Goal: Information Seeking & Learning: Find contact information

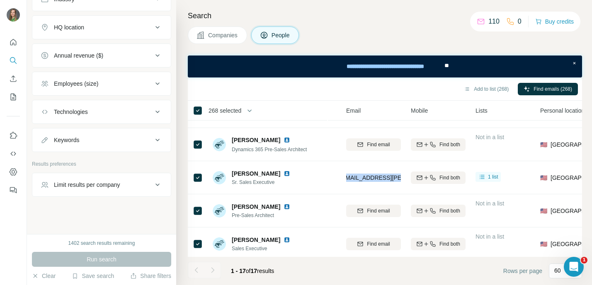
scroll to position [139, 0]
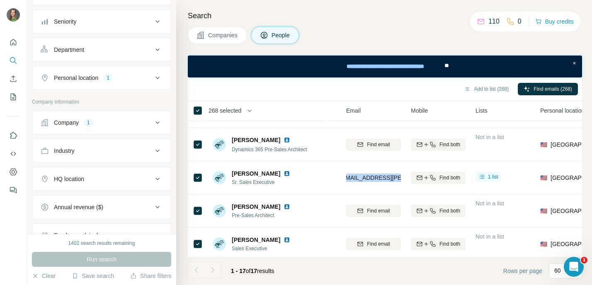
click at [153, 121] on icon at bounding box center [157, 123] width 10 height 10
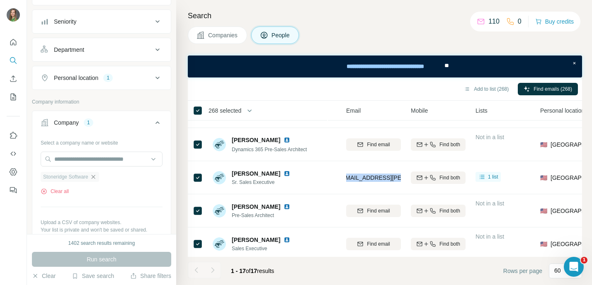
click at [95, 178] on icon "button" at bounding box center [93, 177] width 4 height 4
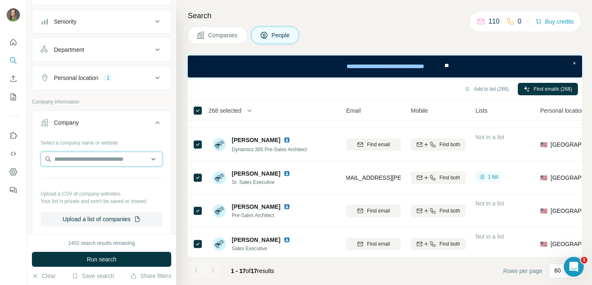
click at [97, 159] on input "text" at bounding box center [102, 159] width 122 height 15
paste input "**********"
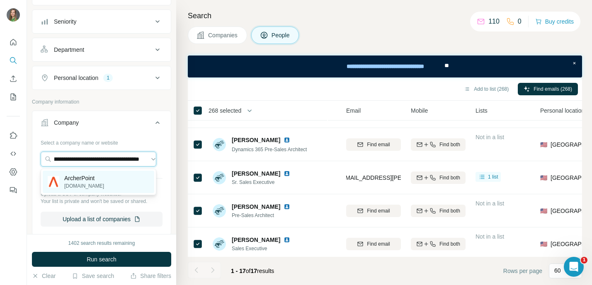
type input "**********"
click at [95, 187] on p "[DOMAIN_NAME]" at bounding box center [84, 185] width 40 height 7
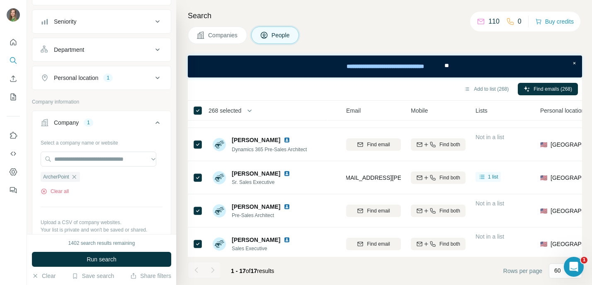
scroll to position [0, 0]
click at [102, 257] on span "Run search" at bounding box center [102, 259] width 30 height 8
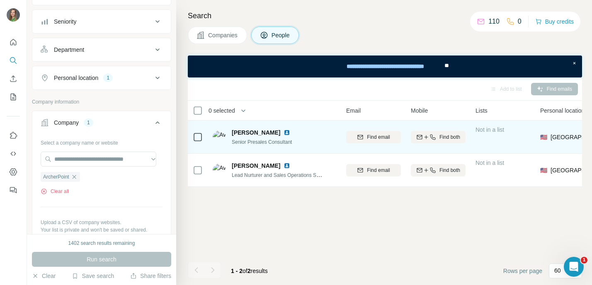
scroll to position [0, 79]
click at [379, 139] on span "Find email" at bounding box center [378, 136] width 23 height 7
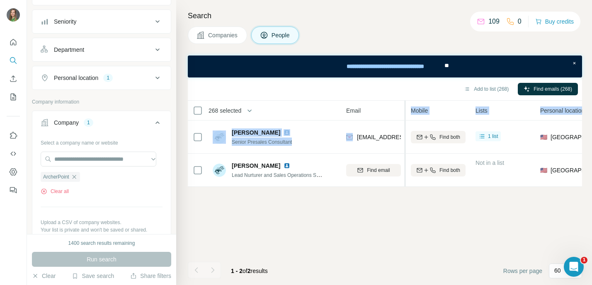
drag, startPoint x: 359, startPoint y: 137, endPoint x: 403, endPoint y: 136, distance: 44.8
click at [403, 136] on table "268 selected People Company Email Mobile Lists Personal location Seniority Depa…" at bounding box center [465, 144] width 713 height 86
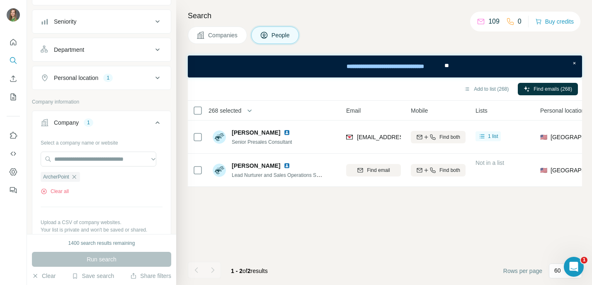
click at [379, 208] on div "Add to list (268) Find emails (268) 268 selected People Company Email Mobile Li…" at bounding box center [385, 181] width 394 height 208
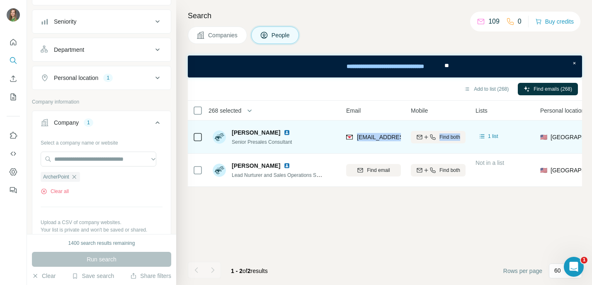
drag, startPoint x: 355, startPoint y: 139, endPoint x: 418, endPoint y: 147, distance: 62.7
click at [0, 0] on tr "[PERSON_NAME] Senior Presales Consultant ArcherPoint [EMAIL_ADDRESS][DOMAIN_NAM…" at bounding box center [0, 0] width 0 height 0
copy span "[EMAIL_ADDRESS][DOMAIN_NAME]"
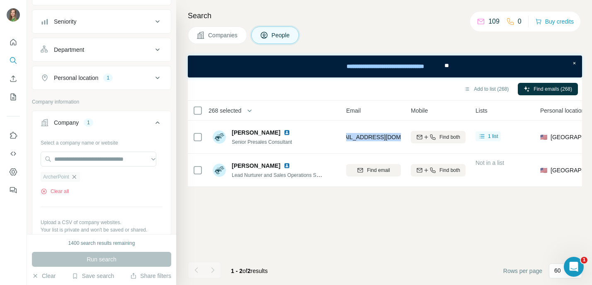
click at [76, 179] on icon "button" at bounding box center [74, 177] width 7 height 7
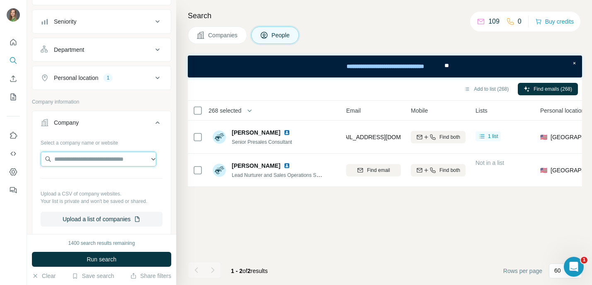
click at [72, 159] on input "text" at bounding box center [99, 159] width 116 height 15
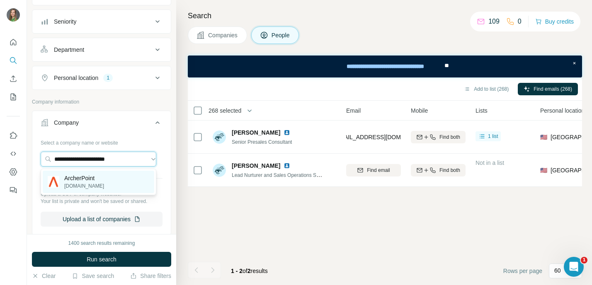
type input "**********"
click at [80, 176] on p "ArcherPoint" at bounding box center [84, 178] width 40 height 8
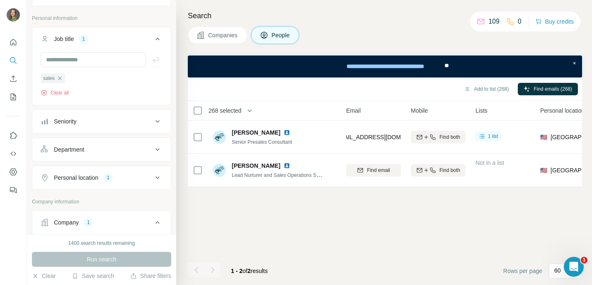
scroll to position [36, 0]
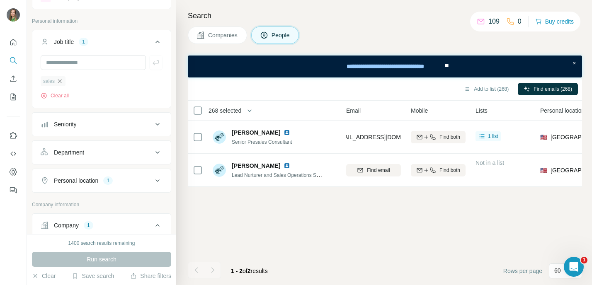
click at [60, 81] on icon "button" at bounding box center [60, 81] width 4 height 4
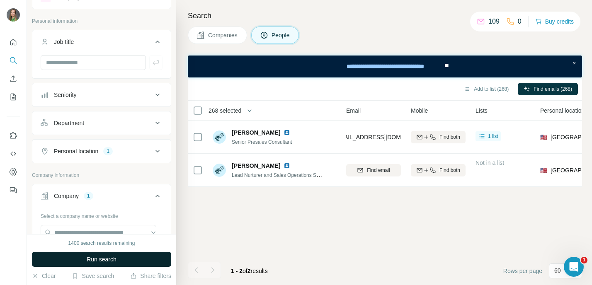
click at [98, 260] on span "Run search" at bounding box center [102, 259] width 30 height 8
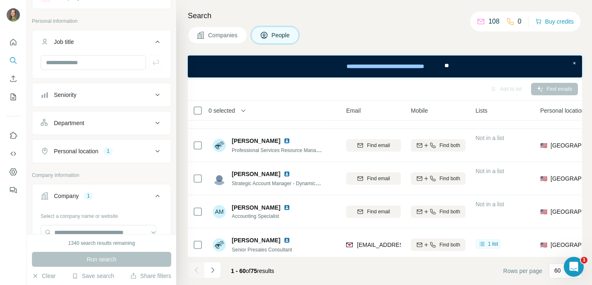
scroll to position [722, 79]
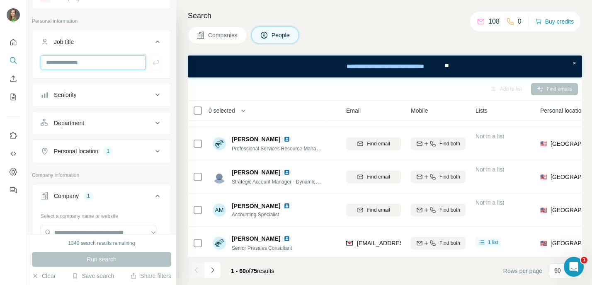
click at [108, 57] on input "text" at bounding box center [93, 62] width 105 height 15
type input "**********"
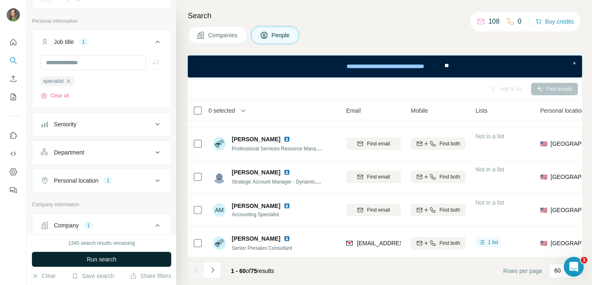
click at [62, 255] on button "Run search" at bounding box center [101, 259] width 139 height 15
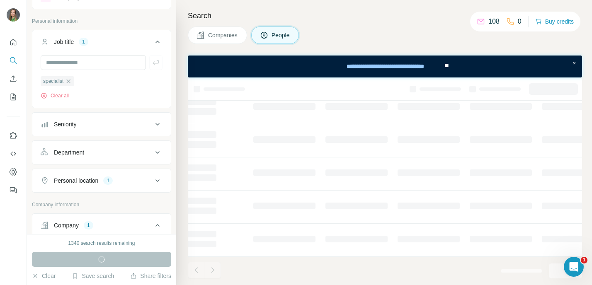
scroll to position [1, 79]
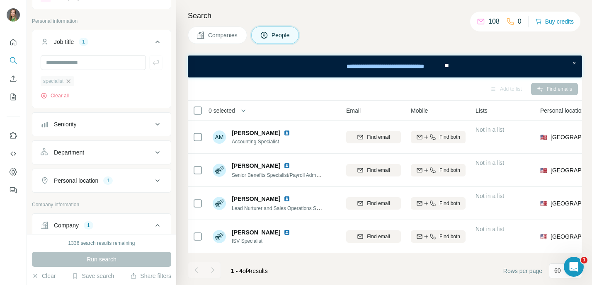
click at [68, 81] on icon "button" at bounding box center [68, 81] width 7 height 7
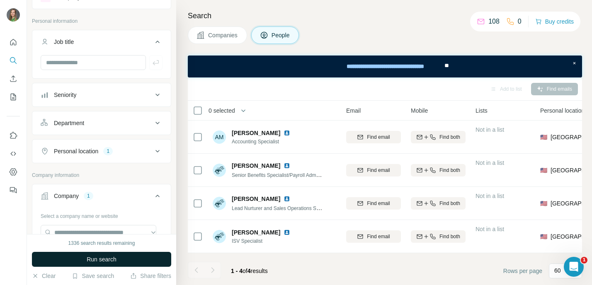
click at [104, 261] on span "Run search" at bounding box center [102, 259] width 30 height 8
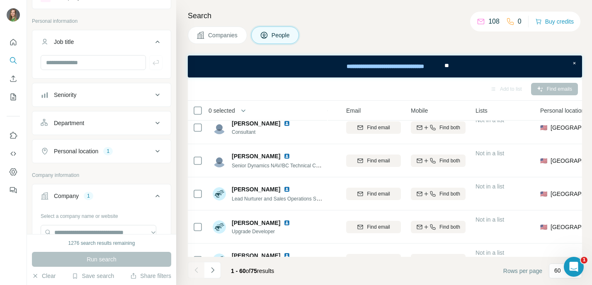
scroll to position [1515, 79]
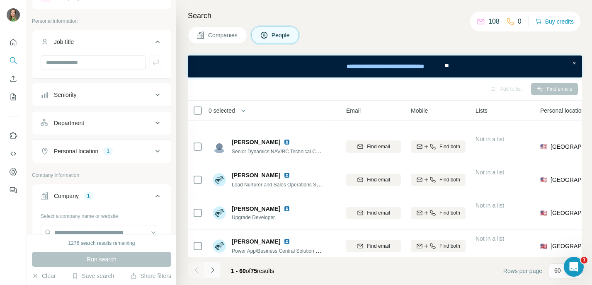
click at [212, 269] on icon "Navigate to next page" at bounding box center [212, 270] width 8 height 8
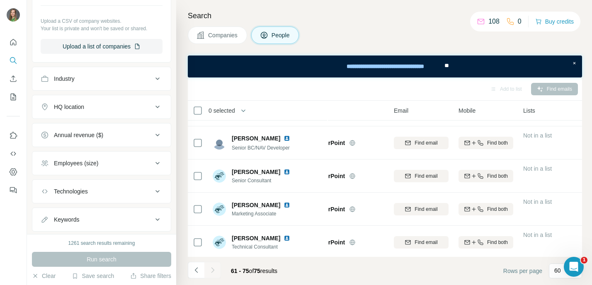
scroll to position [391, 0]
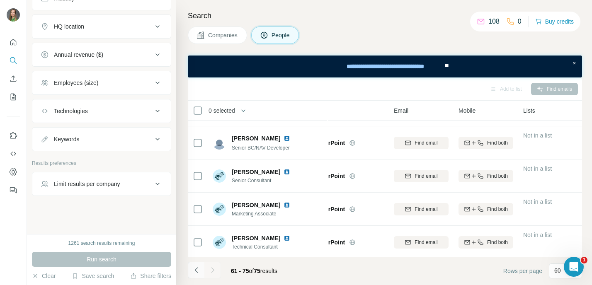
click at [198, 272] on icon "Navigate to previous page" at bounding box center [196, 270] width 8 height 8
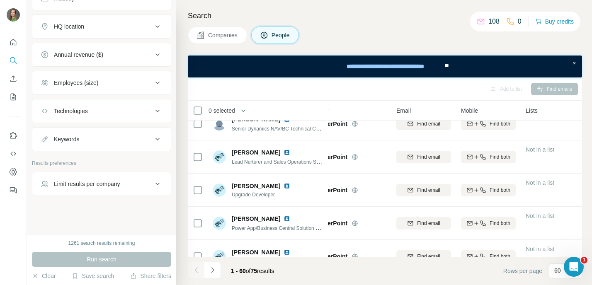
scroll to position [1561, 29]
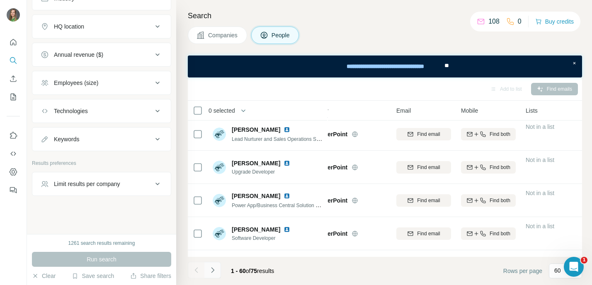
click at [213, 263] on button "Navigate to next page" at bounding box center [212, 270] width 17 height 17
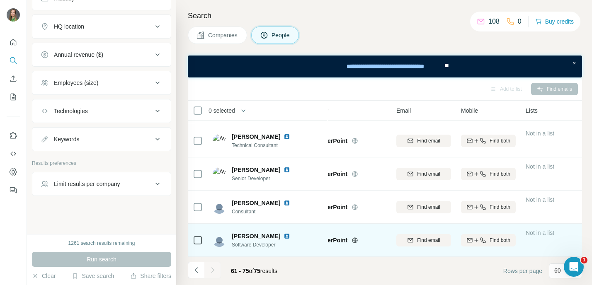
scroll to position [365, 29]
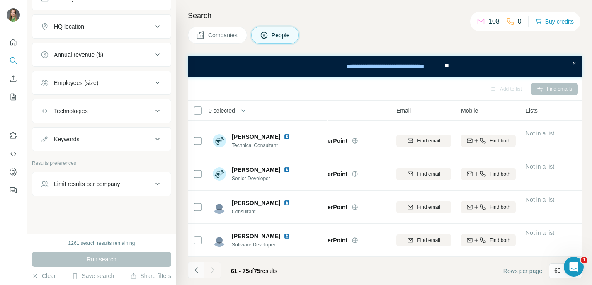
click at [193, 267] on icon "Navigate to previous page" at bounding box center [196, 270] width 8 height 8
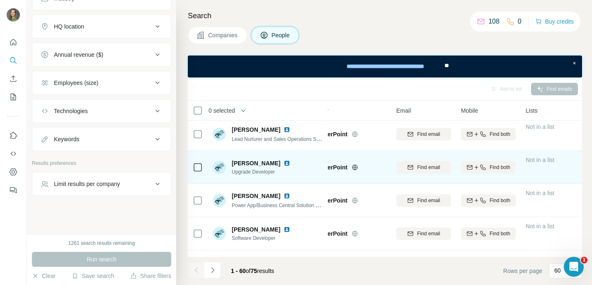
scroll to position [390, 29]
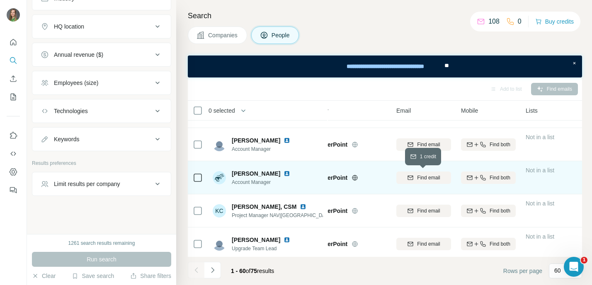
click at [430, 179] on span "Find email" at bounding box center [428, 177] width 23 height 7
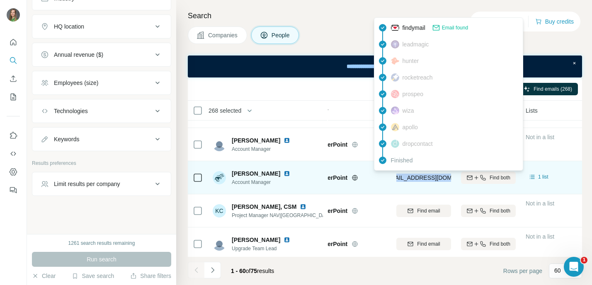
scroll to position [0, 7]
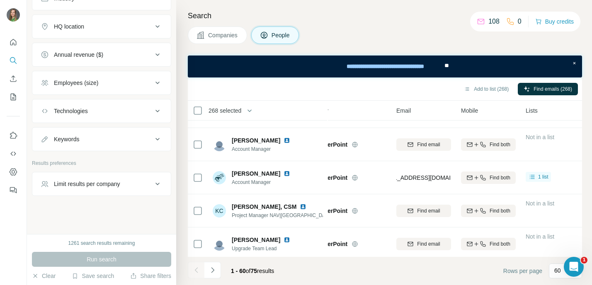
click at [399, 46] on div "Search Companies People Add to list (268) Find emails (268) 268 selected People…" at bounding box center [384, 142] width 416 height 285
drag, startPoint x: 199, startPoint y: 268, endPoint x: 203, endPoint y: 269, distance: 4.3
click at [199, 268] on div at bounding box center [196, 270] width 17 height 17
click at [209, 270] on icon "Navigate to next page" at bounding box center [212, 270] width 8 height 8
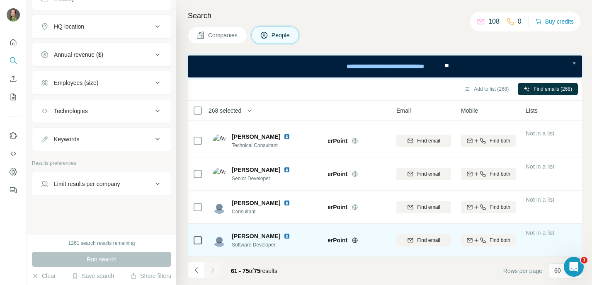
scroll to position [365, 29]
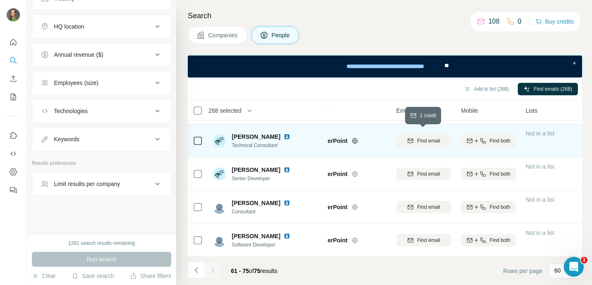
click at [415, 137] on div "Find email" at bounding box center [423, 140] width 55 height 7
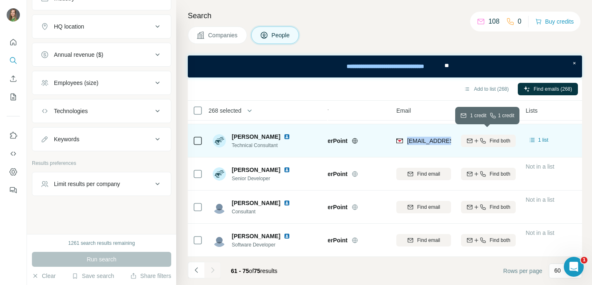
drag, startPoint x: 407, startPoint y: 136, endPoint x: 477, endPoint y: 138, distance: 70.0
click at [0, 0] on tr "[PERSON_NAME] Technical Consultant ArcherPoint [EMAIL_ADDRESS][DOMAIN_NAME] Fin…" at bounding box center [0, 0] width 0 height 0
copy span "[EMAIL_ADDRESS][DOMAIN_NAME]"
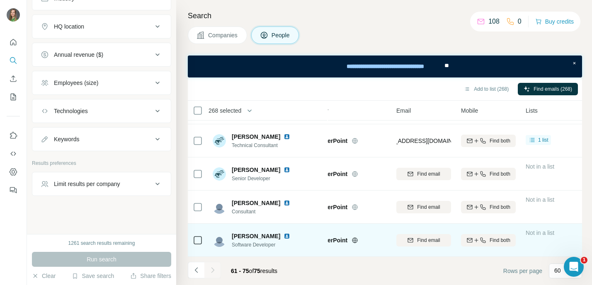
click at [196, 267] on icon "Navigate to previous page" at bounding box center [196, 270] width 8 height 8
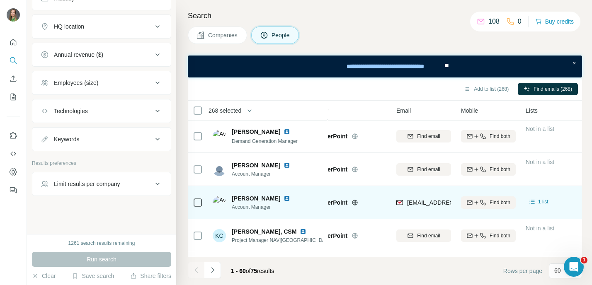
scroll to position [0, 0]
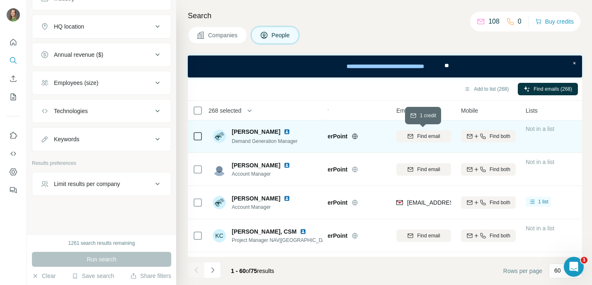
click at [435, 138] on span "Find email" at bounding box center [428, 136] width 23 height 7
drag, startPoint x: 407, startPoint y: 138, endPoint x: 459, endPoint y: 136, distance: 52.6
click at [0, 0] on tr "[PERSON_NAME] Demand Generation Manager ArcherPoint [EMAIL_ADDRESS][DOMAIN_NAME…" at bounding box center [0, 0] width 0 height 0
copy span "[EMAIL_ADDRESS][DOMAIN_NAME]"
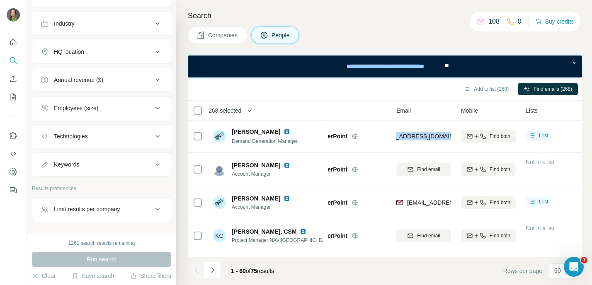
scroll to position [248, 0]
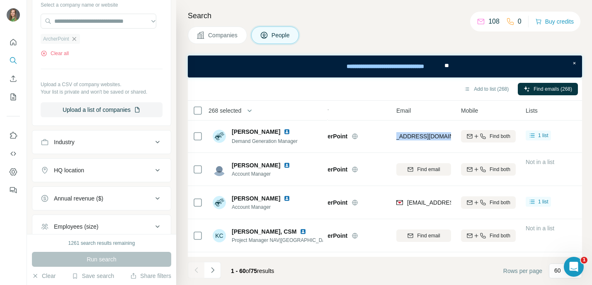
click at [75, 39] on icon "button" at bounding box center [74, 39] width 7 height 7
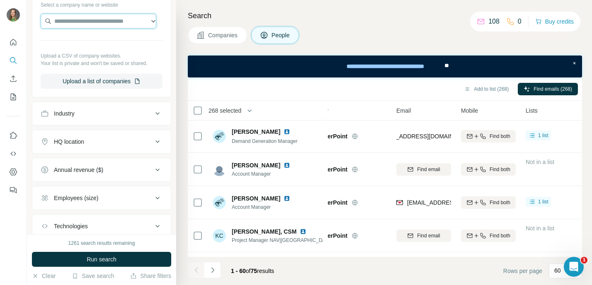
click at [81, 24] on input "text" at bounding box center [99, 21] width 116 height 15
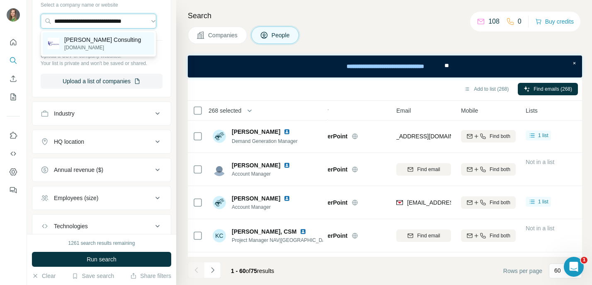
type input "**********"
click at [83, 42] on p "[PERSON_NAME] Consulting" at bounding box center [102, 40] width 77 height 8
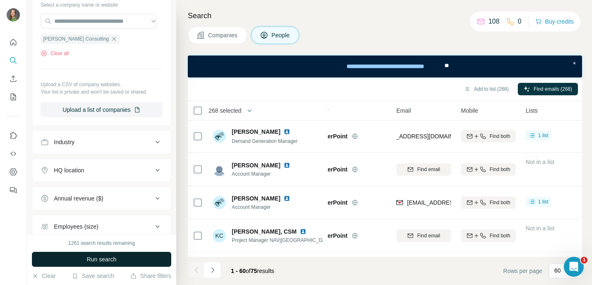
click at [116, 257] on span "Run search" at bounding box center [102, 259] width 30 height 8
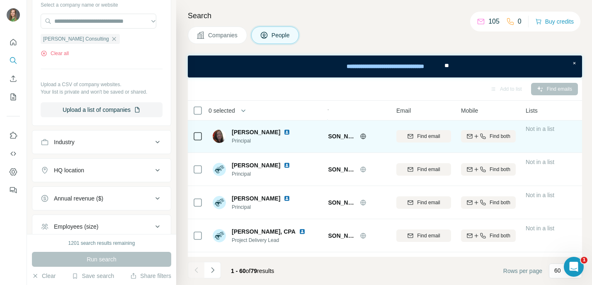
scroll to position [1857, 29]
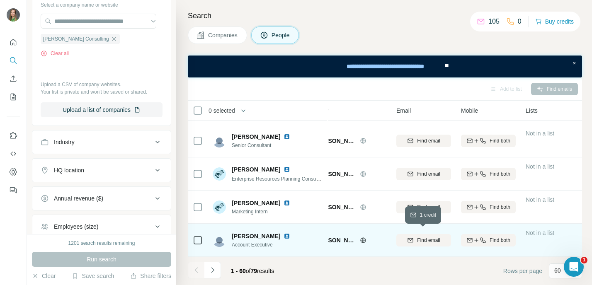
click at [431, 237] on span "Find email" at bounding box center [428, 240] width 23 height 7
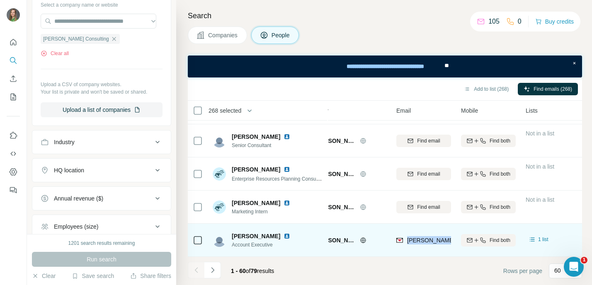
drag, startPoint x: 407, startPoint y: 237, endPoint x: 455, endPoint y: 239, distance: 48.5
click at [0, 0] on tr "[PERSON_NAME] Account Executive [PERSON_NAME] Consulting [PERSON_NAME][EMAIL_AD…" at bounding box center [0, 0] width 0 height 0
copy tr "[PERSON_NAME][EMAIL_ADDRESS][DOMAIN_NAME]"
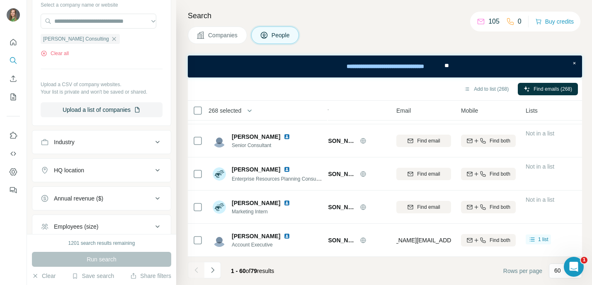
drag, startPoint x: 209, startPoint y: 274, endPoint x: 219, endPoint y: 257, distance: 19.5
click at [209, 273] on icon "Navigate to next page" at bounding box center [212, 270] width 8 height 8
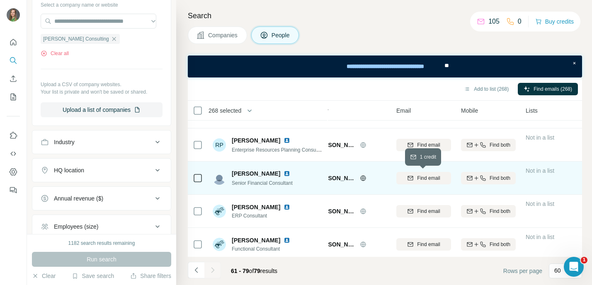
click at [439, 180] on span "Find email" at bounding box center [428, 177] width 23 height 7
click at [350, 92] on div "Add to list (268) Find emails (268)" at bounding box center [385, 89] width 386 height 14
click at [197, 272] on icon "Navigate to previous page" at bounding box center [195, 269] width 3 height 5
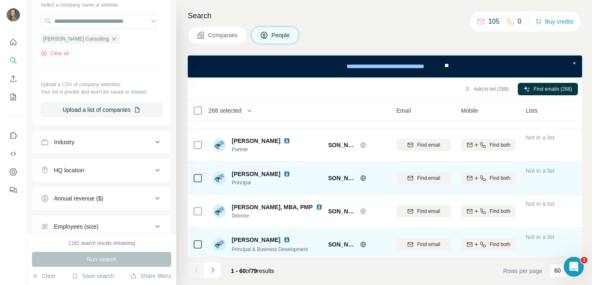
scroll to position [788, 29]
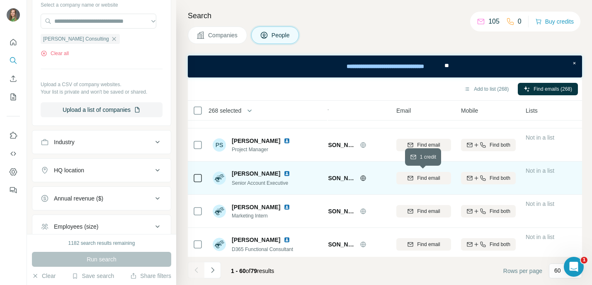
click at [432, 180] on span "Find email" at bounding box center [428, 177] width 23 height 7
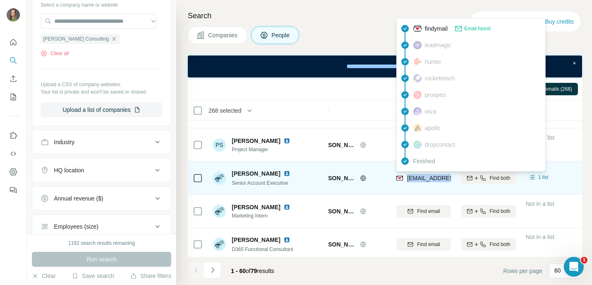
drag, startPoint x: 406, startPoint y: 178, endPoint x: 448, endPoint y: 180, distance: 42.3
click at [448, 180] on div "[EMAIL_ADDRESS][DOMAIN_NAME]" at bounding box center [447, 178] width 102 height 8
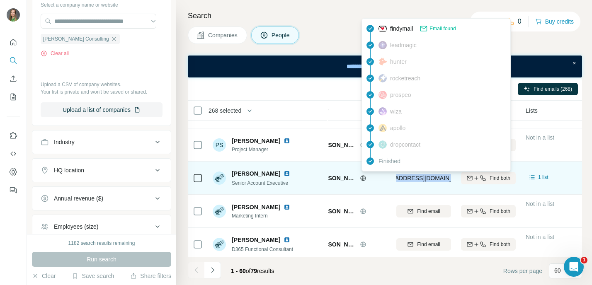
scroll to position [0, 7]
copy tr "[EMAIL_ADDRESS][DOMAIN_NAME]"
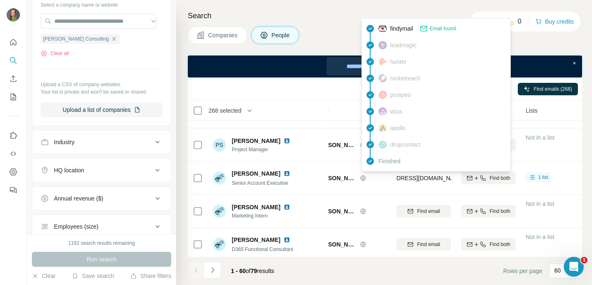
scroll to position [357, 29]
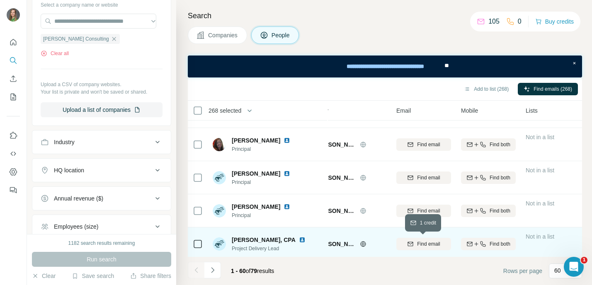
click at [444, 244] on div "Find email" at bounding box center [423, 243] width 55 height 7
drag, startPoint x: 408, startPoint y: 245, endPoint x: 452, endPoint y: 243, distance: 43.5
click at [452, 243] on td "[EMAIL_ADDRESS][DOMAIN_NAME]" at bounding box center [423, 243] width 65 height 33
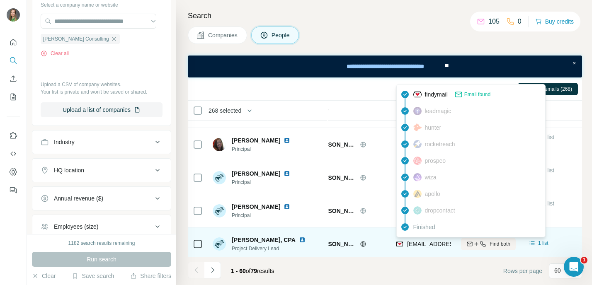
click at [403, 247] on div "[EMAIL_ADDRESS][DOMAIN_NAME]" at bounding box center [447, 244] width 102 height 8
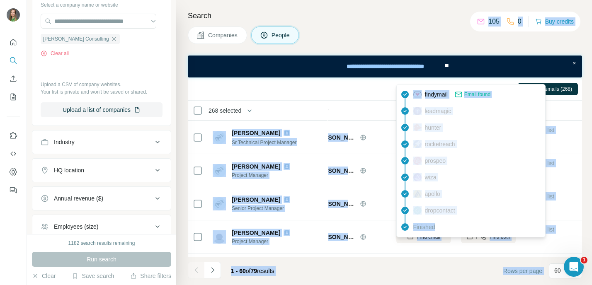
scroll to position [598, 29]
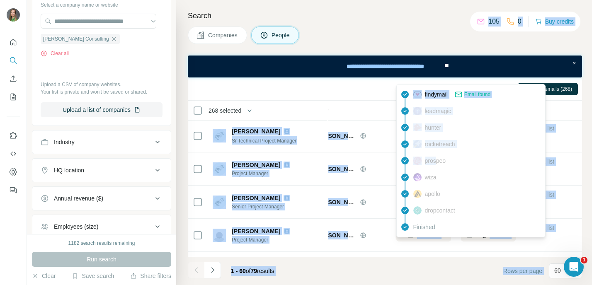
drag, startPoint x: 406, startPoint y: 245, endPoint x: 340, endPoint y: 173, distance: 97.6
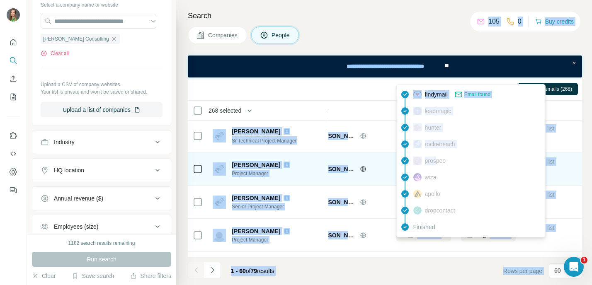
click at [437, 158] on body "New search Hide Company lookalikes Personal information Job title Seniority Dep…" at bounding box center [296, 142] width 592 height 285
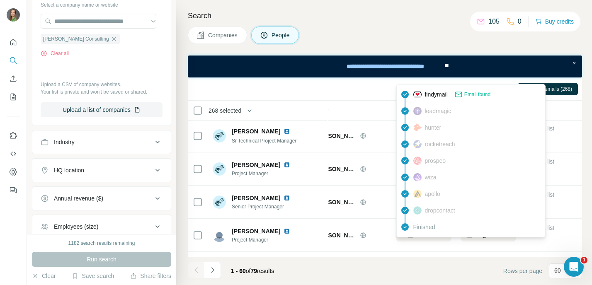
click at [384, 43] on div "Companies People" at bounding box center [385, 35] width 394 height 17
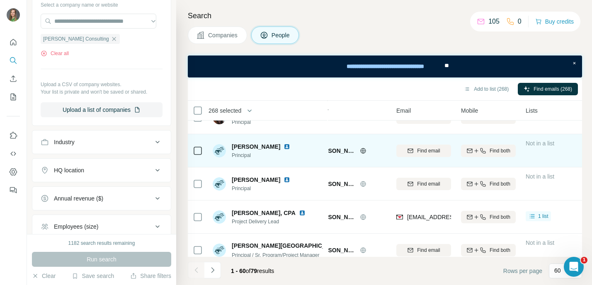
scroll to position [394, 29]
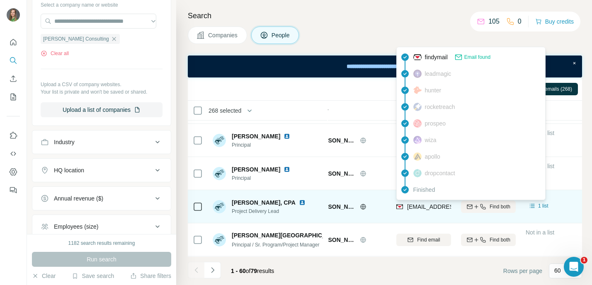
drag, startPoint x: 407, startPoint y: 208, endPoint x: 447, endPoint y: 211, distance: 39.9
click at [447, 211] on div "[EMAIL_ADDRESS][DOMAIN_NAME]" at bounding box center [447, 208] width 102 height 10
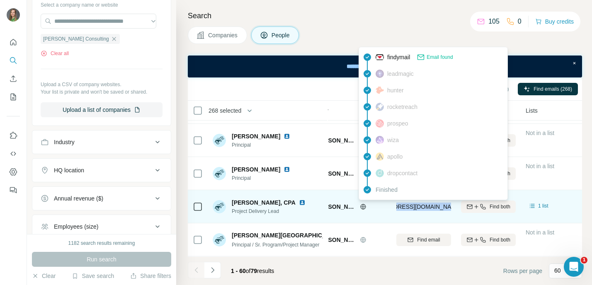
copy span "[EMAIL_ADDRESS][DOMAIN_NAME]"
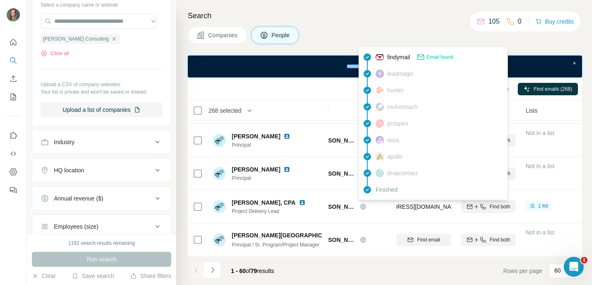
click at [333, 14] on h4 "Search" at bounding box center [385, 16] width 394 height 12
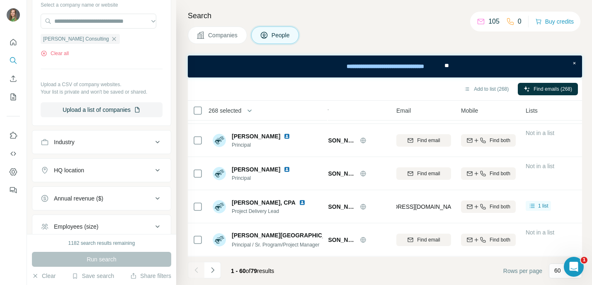
scroll to position [0, 29]
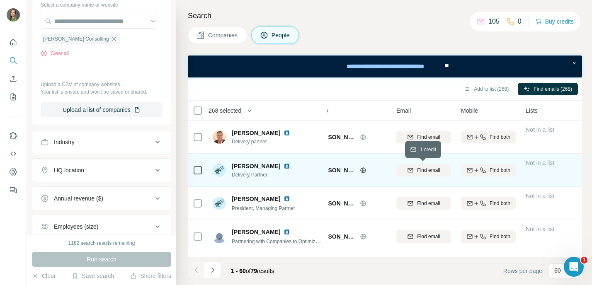
click at [431, 169] on span "Find email" at bounding box center [428, 170] width 23 height 7
drag, startPoint x: 408, startPoint y: 173, endPoint x: 447, endPoint y: 176, distance: 39.0
click at [447, 176] on div "[EMAIL_ADDRESS][DOMAIN_NAME]" at bounding box center [423, 170] width 55 height 23
copy span "[EMAIL_ADDRESS][DOMAIN_NAME]"
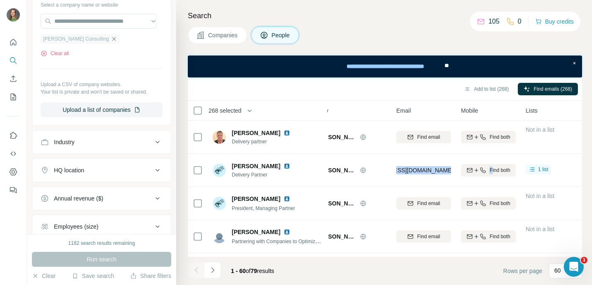
click at [111, 37] on icon "button" at bounding box center [114, 39] width 7 height 7
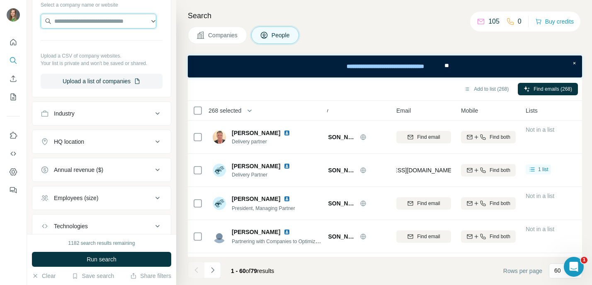
click at [95, 23] on input "text" at bounding box center [99, 21] width 116 height 15
paste input "**********"
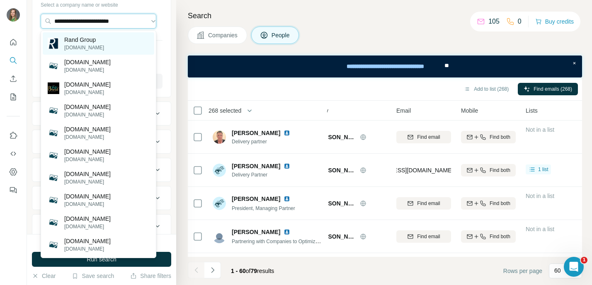
type input "**********"
click at [96, 41] on p "Rand Group" at bounding box center [84, 40] width 40 height 8
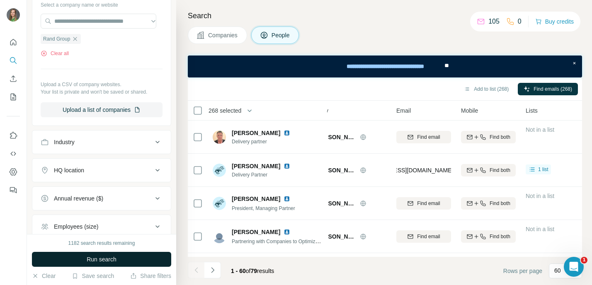
click at [118, 256] on button "Run search" at bounding box center [101, 259] width 139 height 15
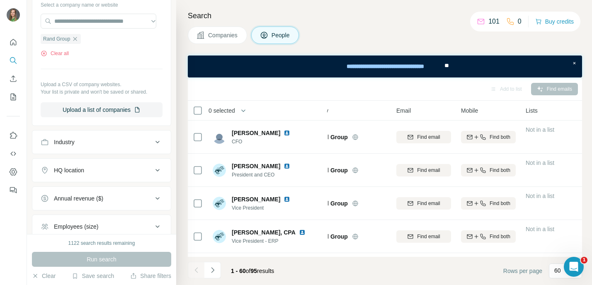
scroll to position [191, 29]
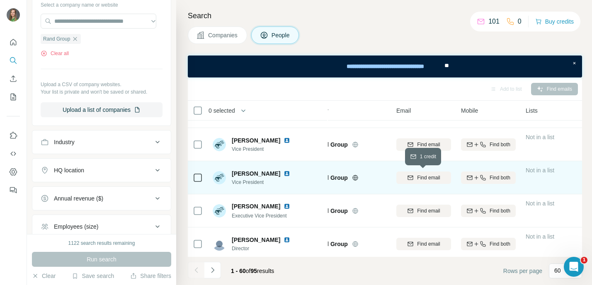
click at [435, 178] on span "Find email" at bounding box center [428, 177] width 23 height 7
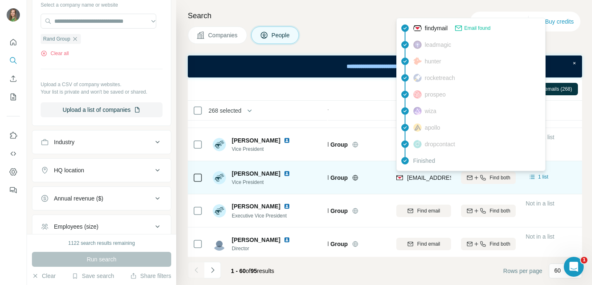
drag, startPoint x: 407, startPoint y: 178, endPoint x: 439, endPoint y: 178, distance: 31.5
click at [439, 178] on span "[EMAIL_ADDRESS][DOMAIN_NAME]" at bounding box center [456, 177] width 98 height 7
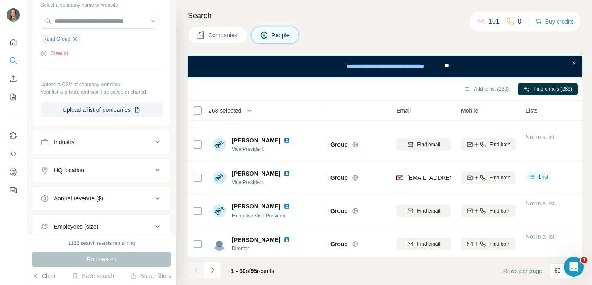
click at [375, 42] on div "Companies People" at bounding box center [385, 35] width 394 height 17
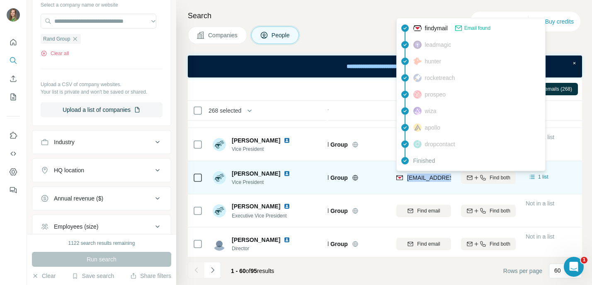
drag, startPoint x: 407, startPoint y: 179, endPoint x: 450, endPoint y: 178, distance: 43.1
click at [450, 178] on span "[EMAIL_ADDRESS][DOMAIN_NAME]" at bounding box center [456, 177] width 98 height 7
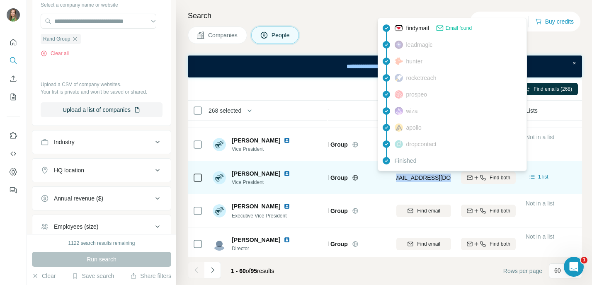
scroll to position [0, 7]
copy span "[EMAIL_ADDRESS][DOMAIN_NAME]"
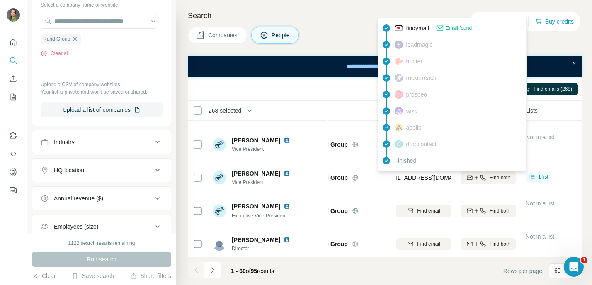
click at [351, 35] on div "Companies People" at bounding box center [385, 35] width 394 height 17
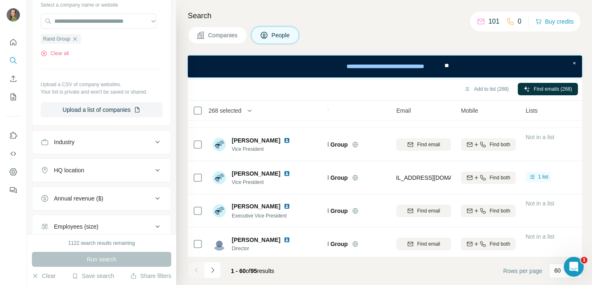
scroll to position [92, 29]
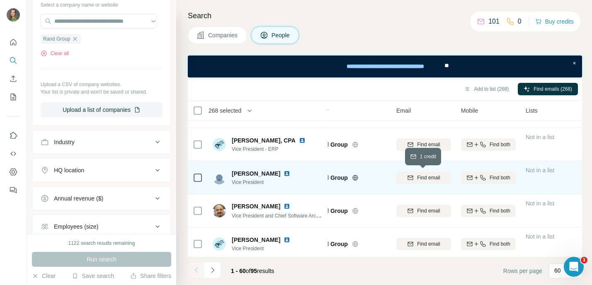
click at [422, 180] on span "Find email" at bounding box center [428, 177] width 23 height 7
drag, startPoint x: 406, startPoint y: 179, endPoint x: 446, endPoint y: 188, distance: 40.7
click at [446, 188] on div "[EMAIL_ADDRESS][DOMAIN_NAME]" at bounding box center [423, 177] width 55 height 23
copy span "[EMAIL_ADDRESS][DOMAIN_NAME]"
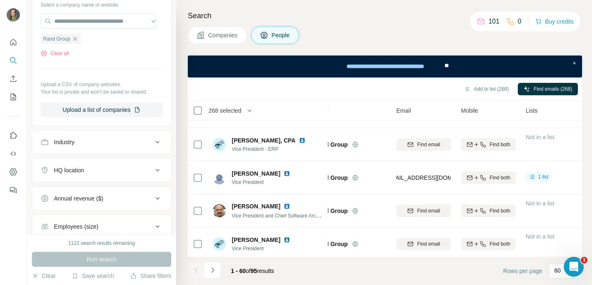
click at [365, 40] on div "Companies People" at bounding box center [385, 35] width 394 height 17
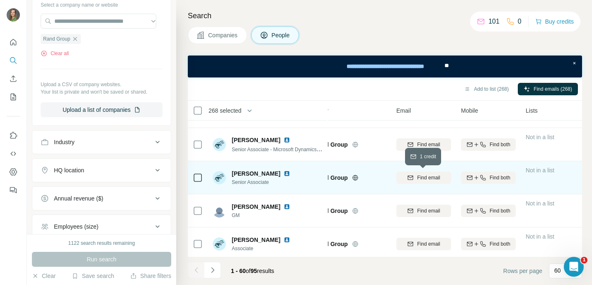
click at [421, 179] on span "Find email" at bounding box center [428, 177] width 23 height 7
drag, startPoint x: 407, startPoint y: 179, endPoint x: 452, endPoint y: 180, distance: 44.7
click at [452, 180] on td "[EMAIL_ADDRESS][DOMAIN_NAME]" at bounding box center [423, 177] width 65 height 33
copy span "[EMAIL_ADDRESS][DOMAIN_NAME]"
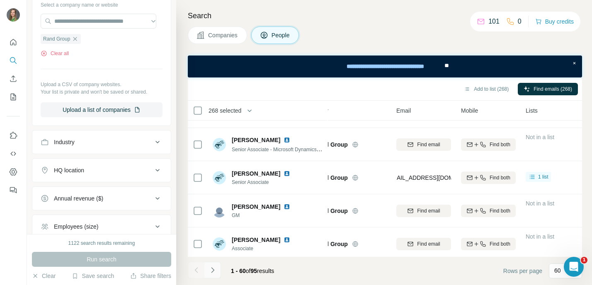
click at [211, 268] on icon "Navigate to next page" at bounding box center [212, 270] width 8 height 8
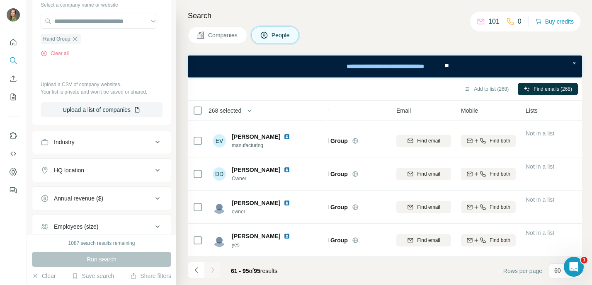
scroll to position [0, 0]
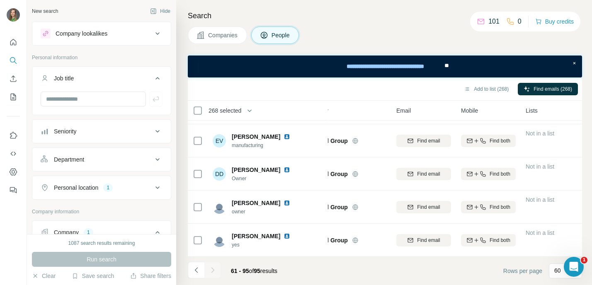
drag, startPoint x: 192, startPoint y: 267, endPoint x: 192, endPoint y: 257, distance: 9.5
click at [192, 267] on icon "Navigate to previous page" at bounding box center [196, 270] width 8 height 8
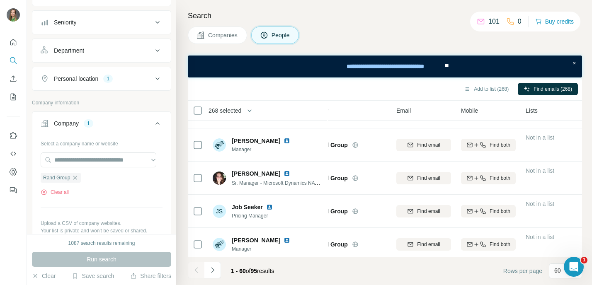
scroll to position [123, 0]
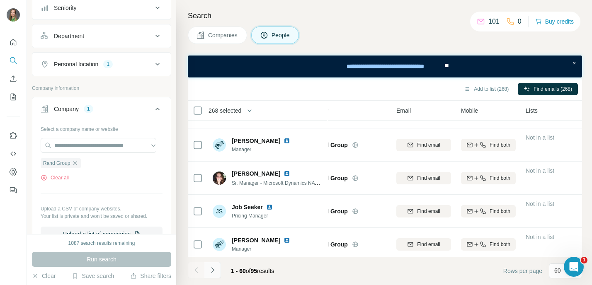
click at [217, 272] on button "Navigate to next page" at bounding box center [212, 270] width 17 height 17
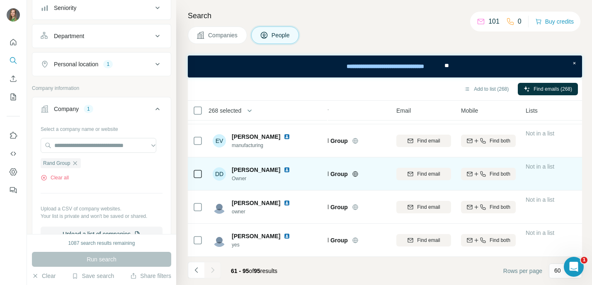
scroll to position [1028, 29]
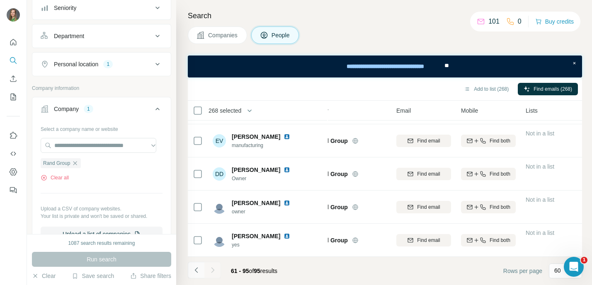
click at [194, 267] on icon "Navigate to previous page" at bounding box center [196, 270] width 8 height 8
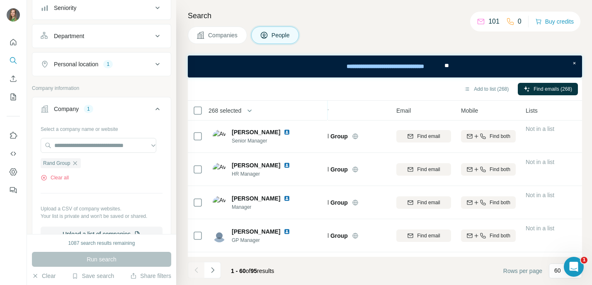
scroll to position [887, 29]
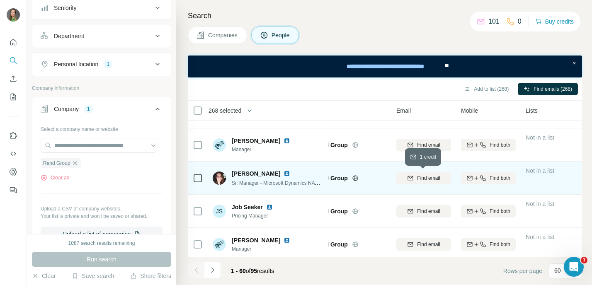
click at [418, 174] on span "Find email" at bounding box center [428, 177] width 23 height 7
drag, startPoint x: 406, startPoint y: 179, endPoint x: 454, endPoint y: 184, distance: 48.8
click at [454, 184] on td "[EMAIL_ADDRESS][DOMAIN_NAME]" at bounding box center [423, 178] width 65 height 33
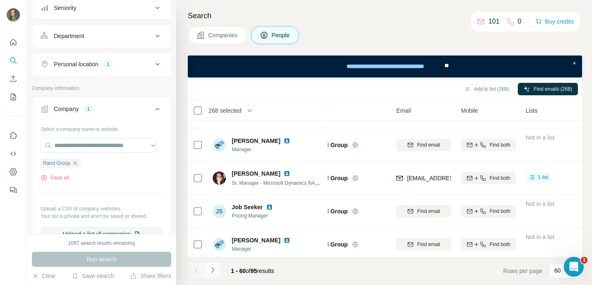
click at [218, 265] on button "Navigate to next page" at bounding box center [212, 270] width 17 height 17
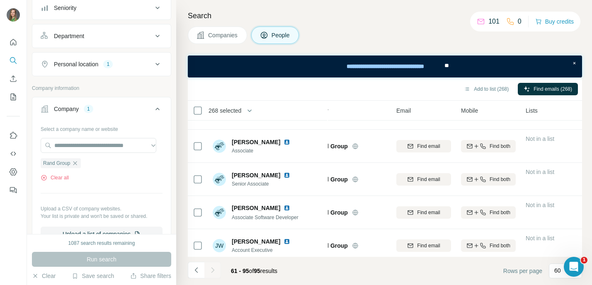
scroll to position [0, 29]
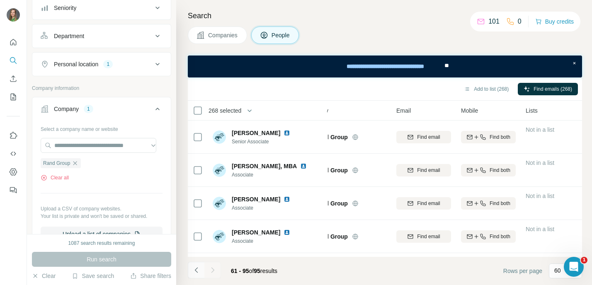
click at [191, 269] on button "Navigate to previous page" at bounding box center [196, 270] width 17 height 17
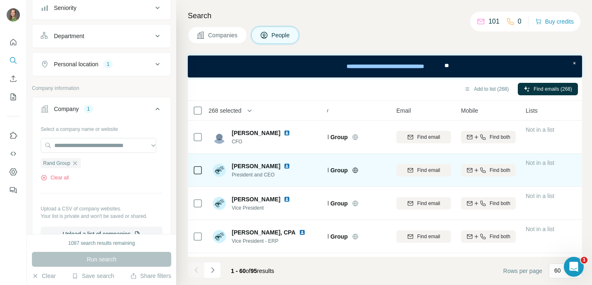
scroll to position [954, 29]
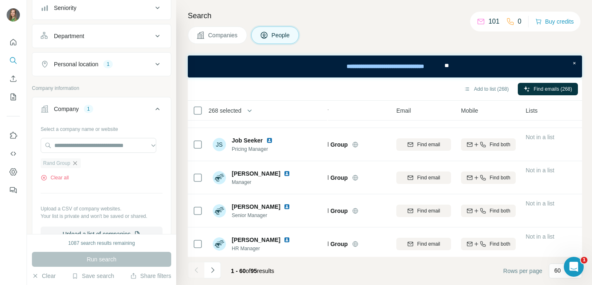
click at [76, 161] on icon "button" at bounding box center [75, 163] width 7 height 7
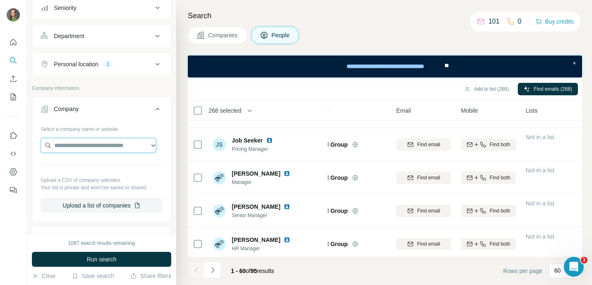
click at [82, 150] on input "text" at bounding box center [99, 145] width 116 height 15
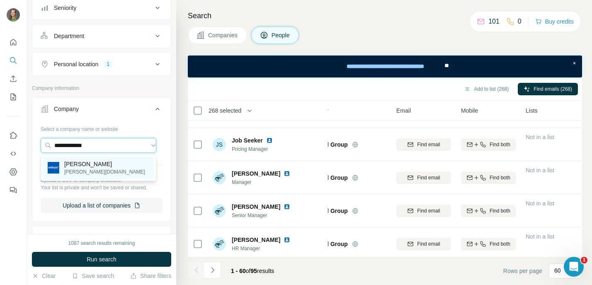
type input "**********"
click at [83, 164] on p "[PERSON_NAME]" at bounding box center [104, 164] width 81 height 8
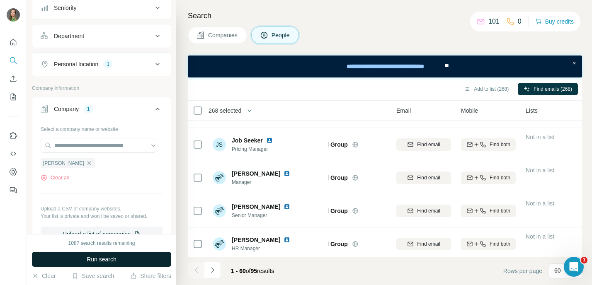
click at [128, 259] on button "Run search" at bounding box center [101, 259] width 139 height 15
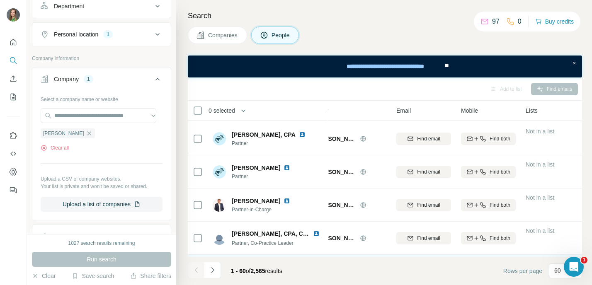
scroll to position [921, 29]
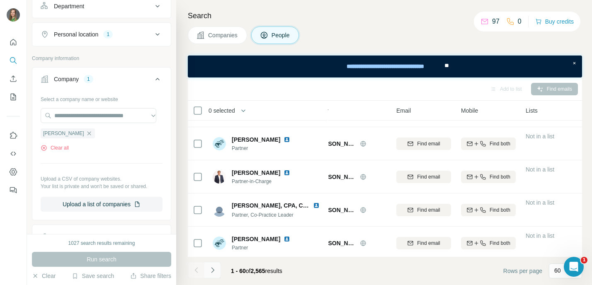
click at [213, 273] on icon "Navigate to next page" at bounding box center [212, 270] width 8 height 8
